Goal: Contribute content: Add original content to the website for others to see

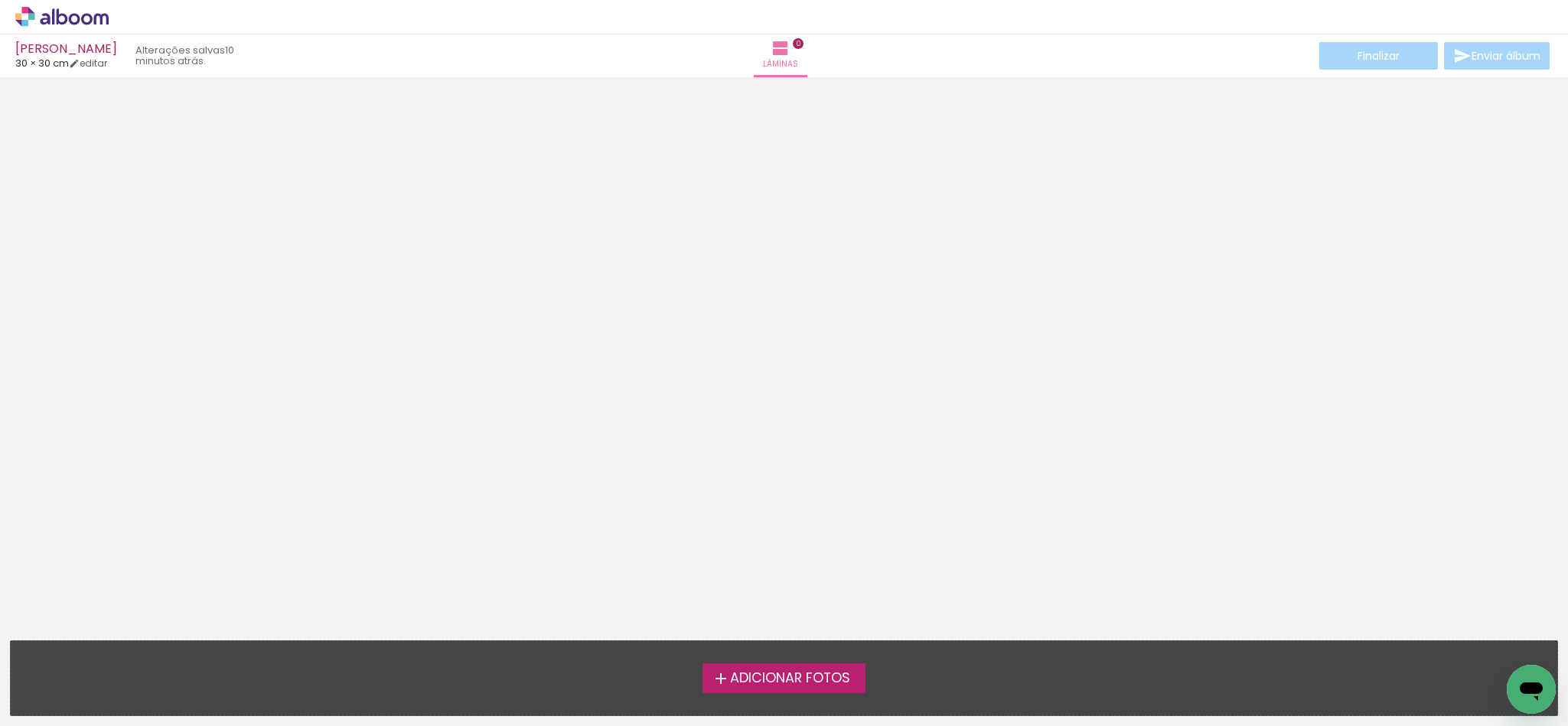
click at [774, 666] on label "Adicionar Fotos" at bounding box center [784, 678] width 163 height 29
click at [0, 0] on input "file" at bounding box center [0, 0] width 0 height 0
click at [847, 675] on span "Adicionar Fotos" at bounding box center [790, 678] width 120 height 14
click at [0, 0] on input "file" at bounding box center [0, 0] width 0 height 0
